Goal: Task Accomplishment & Management: Use online tool/utility

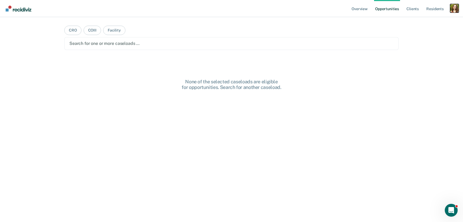
click at [457, 10] on div "Profile dropdown button" at bounding box center [454, 8] width 9 height 9
click at [423, 22] on link "Profile" at bounding box center [432, 22] width 43 height 5
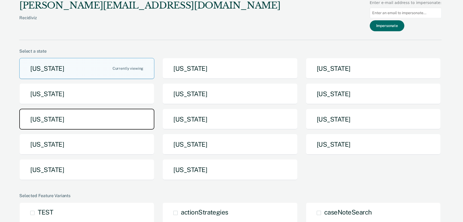
click at [130, 114] on button "Michigan" at bounding box center [86, 119] width 135 height 21
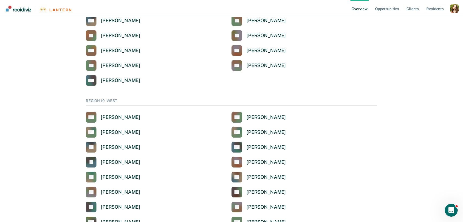
scroll to position [1276, 0]
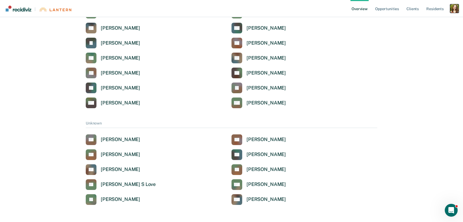
click at [455, 7] on div "Profile dropdown button" at bounding box center [454, 8] width 9 height 9
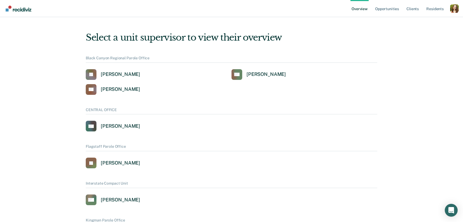
click at [456, 8] on div "Profile dropdown button" at bounding box center [454, 8] width 9 height 9
click at [421, 21] on link "Profile" at bounding box center [432, 21] width 43 height 5
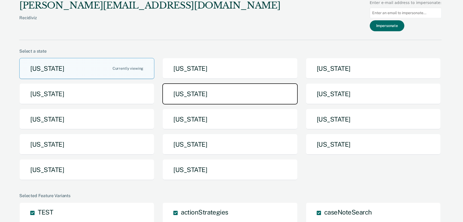
click at [234, 95] on button "Iowa" at bounding box center [229, 94] width 135 height 21
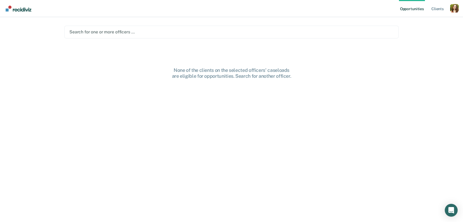
click at [243, 37] on div "Search for one or more officers …" at bounding box center [231, 32] width 334 height 13
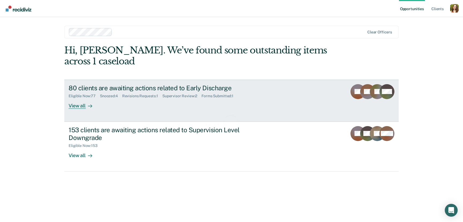
click at [197, 107] on div "80 clients are awaiting actions related to Early Discharge Eligible Now : 77 Sn…" at bounding box center [169, 96] width 201 height 25
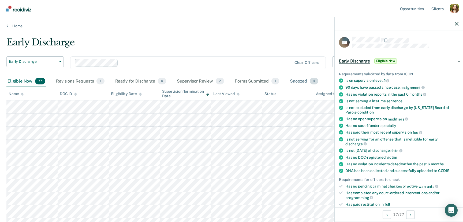
click at [305, 80] on div "Snoozed 4" at bounding box center [304, 82] width 31 height 12
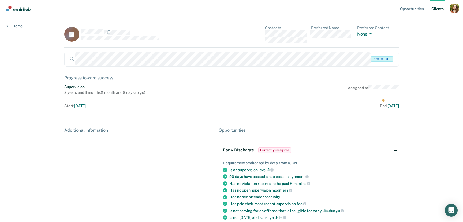
click at [8, 23] on div "Home" at bounding box center [14, 22] width 29 height 11
click at [17, 25] on link "Home" at bounding box center [14, 26] width 16 height 5
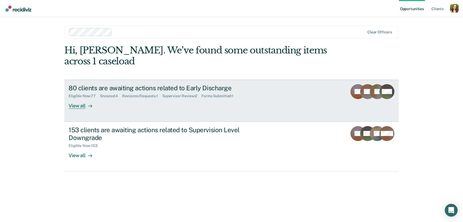
click at [177, 110] on link "80 clients are awaiting actions related to Early Discharge Eligible Now : 77 Sn…" at bounding box center [231, 101] width 334 height 42
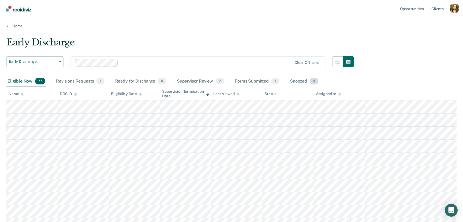
click at [295, 82] on div "Snoozed 4" at bounding box center [304, 82] width 31 height 12
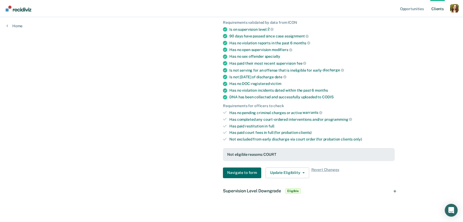
scroll to position [130, 0]
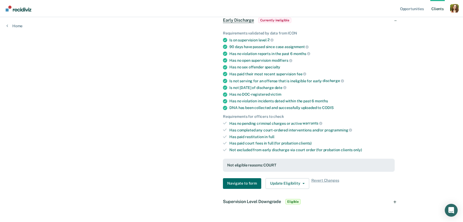
click at [396, 202] on div "Supervision Level Downgrade Eligible" at bounding box center [308, 202] width 180 height 17
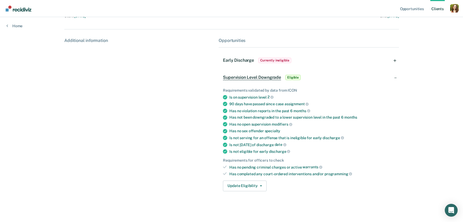
click at [395, 77] on div "Supervision Level Downgrade Eligible" at bounding box center [308, 77] width 180 height 17
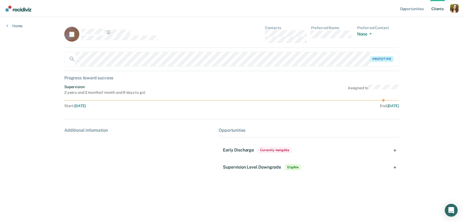
click at [394, 150] on div "Early Discharge Currently ineligible" at bounding box center [308, 150] width 180 height 17
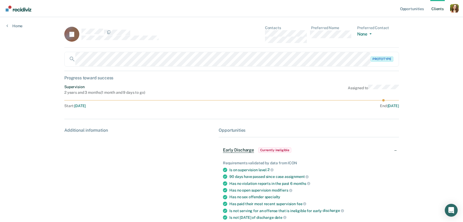
click at [394, 150] on div "Early Discharge Currently ineligible" at bounding box center [308, 150] width 180 height 17
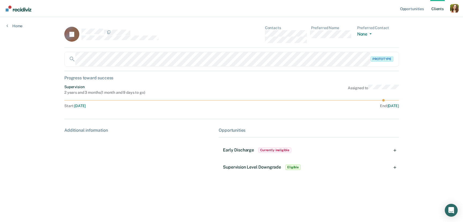
click at [394, 152] on div "Early Discharge Currently ineligible" at bounding box center [308, 150] width 180 height 17
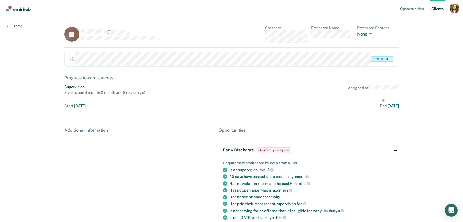
click at [392, 150] on div "Early Discharge Currently ineligible" at bounding box center [308, 150] width 180 height 17
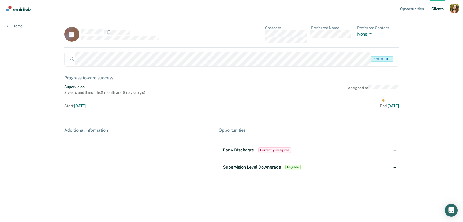
click at [335, 142] on div "Early Discharge Currently ineligible" at bounding box center [308, 150] width 180 height 17
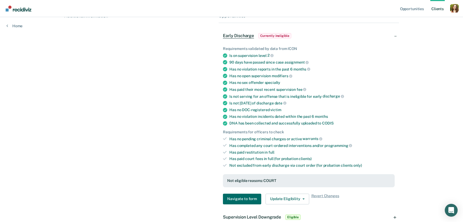
scroll to position [119, 0]
